Goal: Navigation & Orientation: Find specific page/section

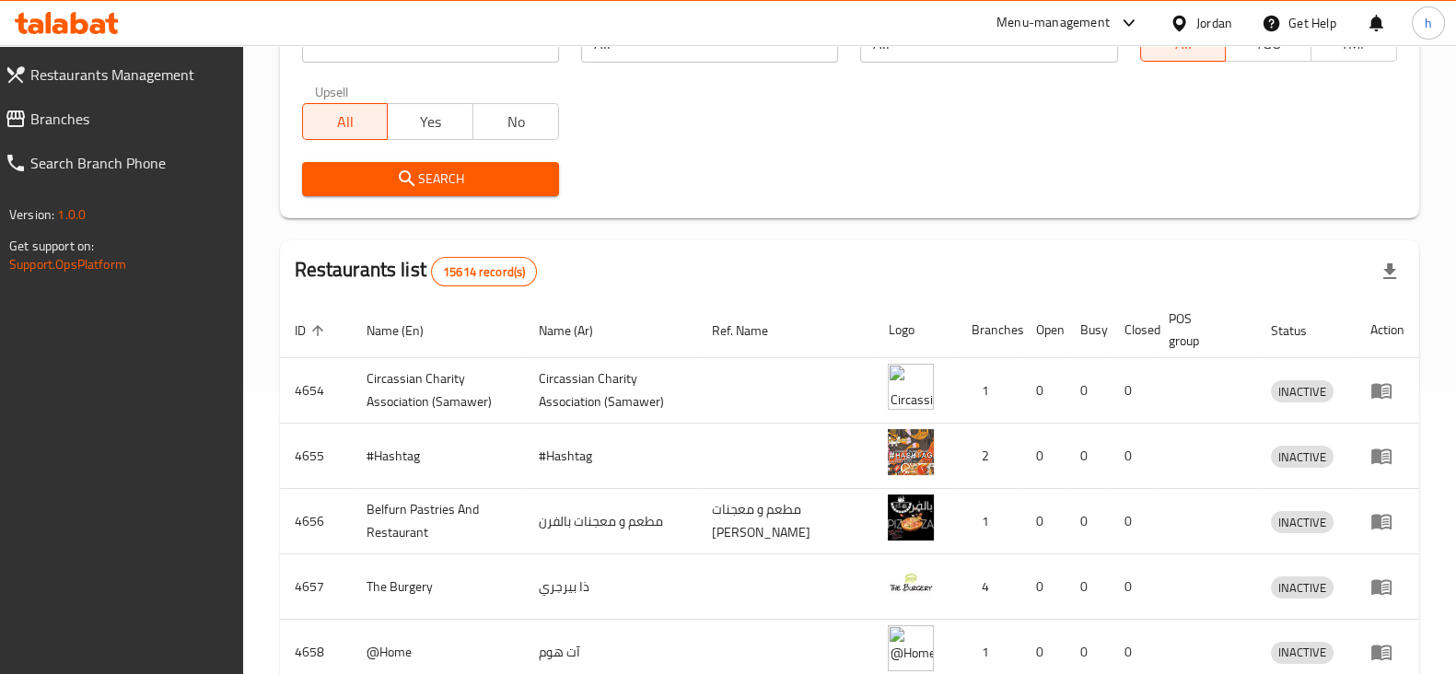
scroll to position [286, 0]
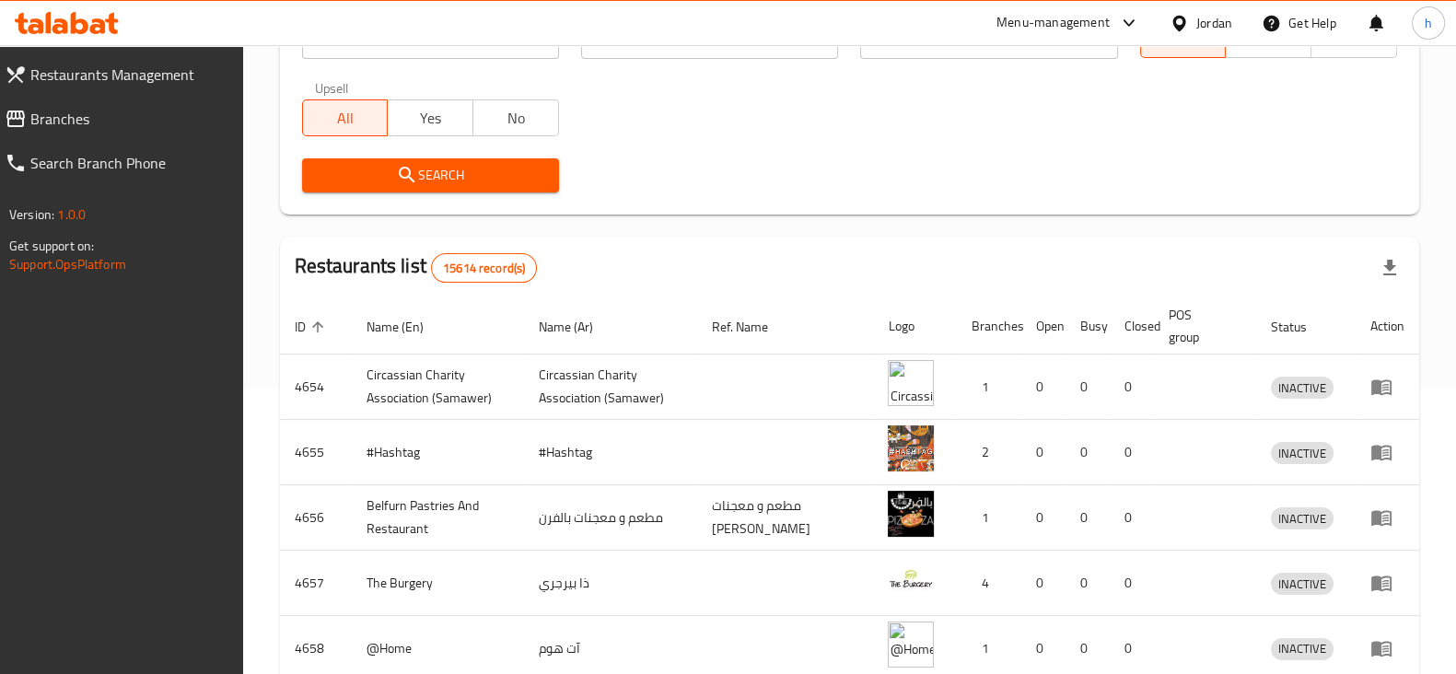
click at [1196, 24] on div "Jordan" at bounding box center [1214, 23] width 36 height 20
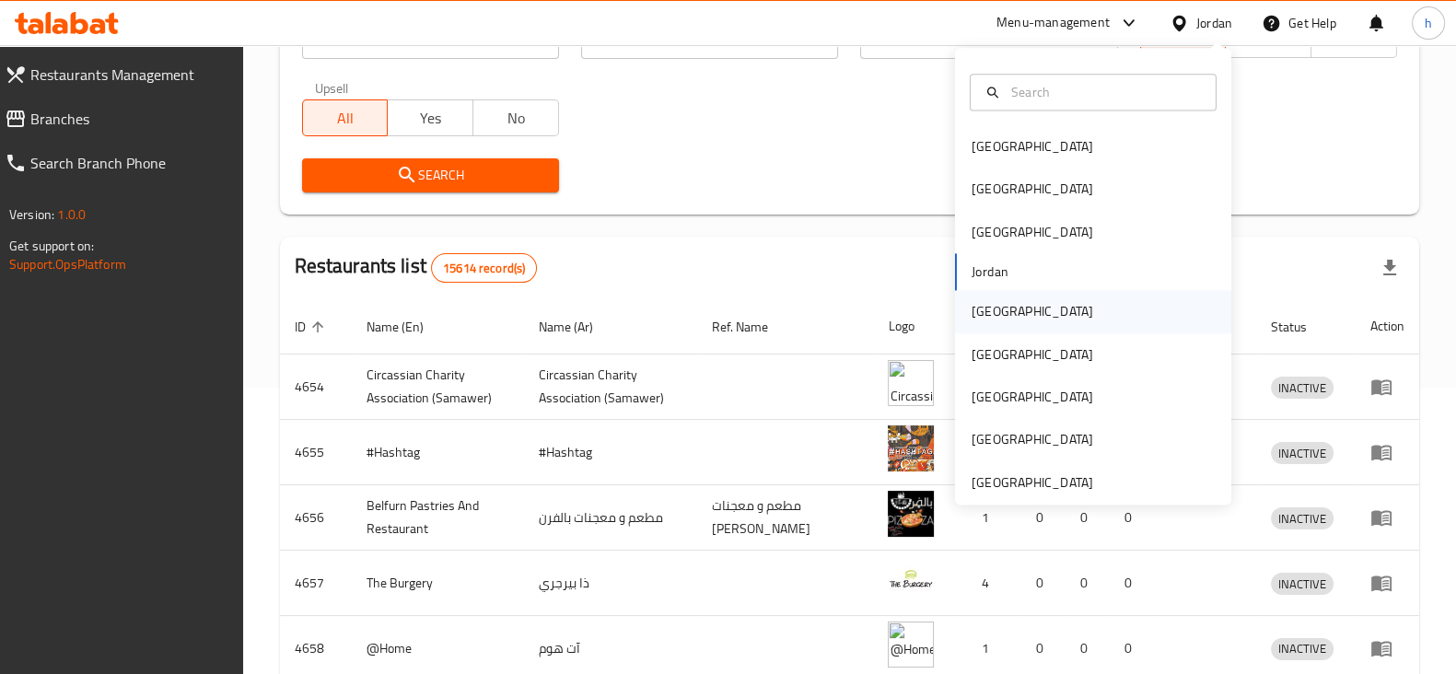
click at [996, 320] on div "[GEOGRAPHIC_DATA]" at bounding box center [1032, 312] width 151 height 42
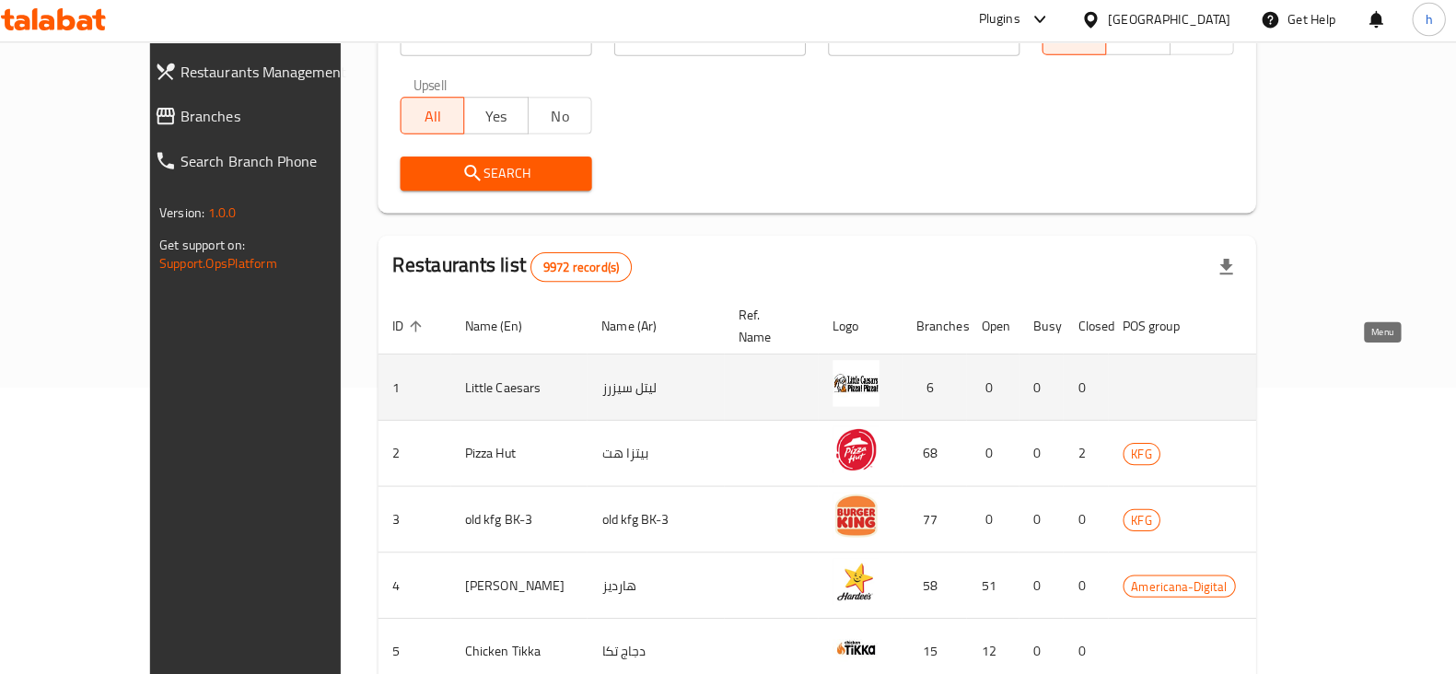
scroll to position [286, 0]
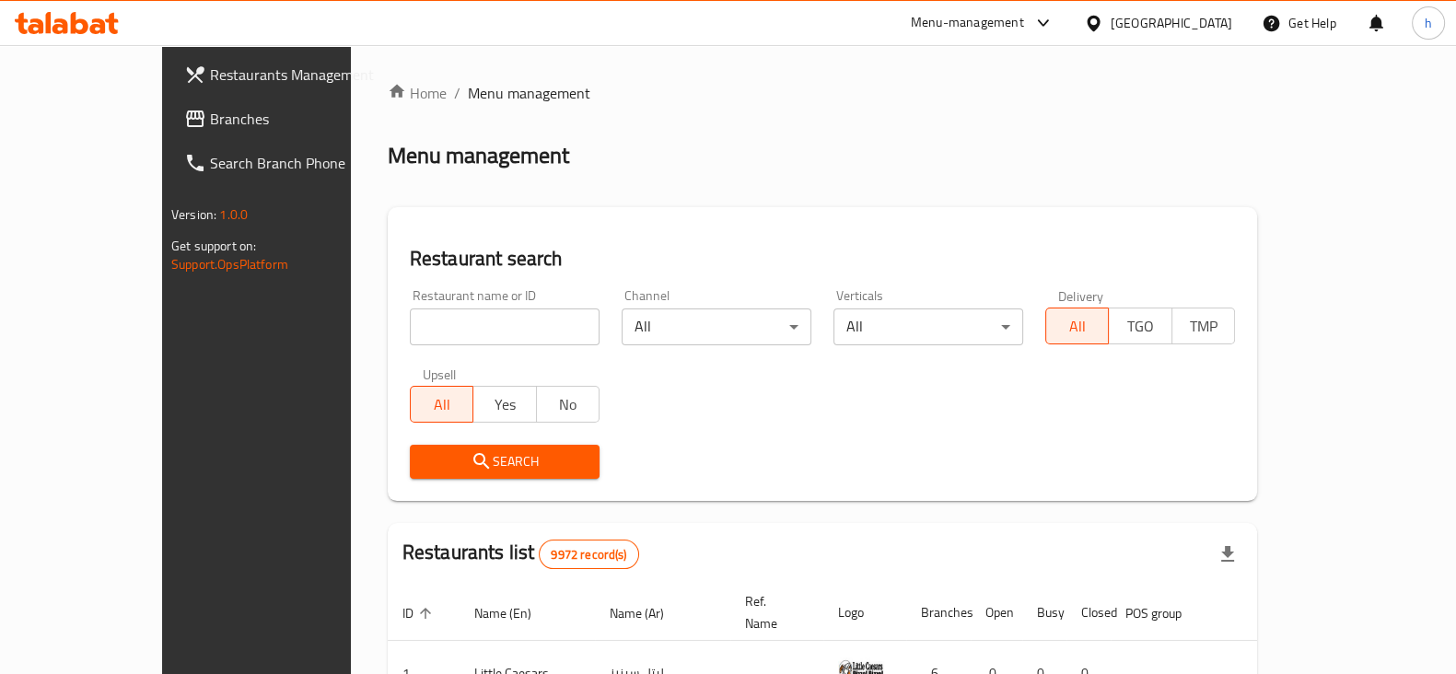
click at [74, 20] on icon at bounding box center [79, 23] width 17 height 22
